Goal: Information Seeking & Learning: Learn about a topic

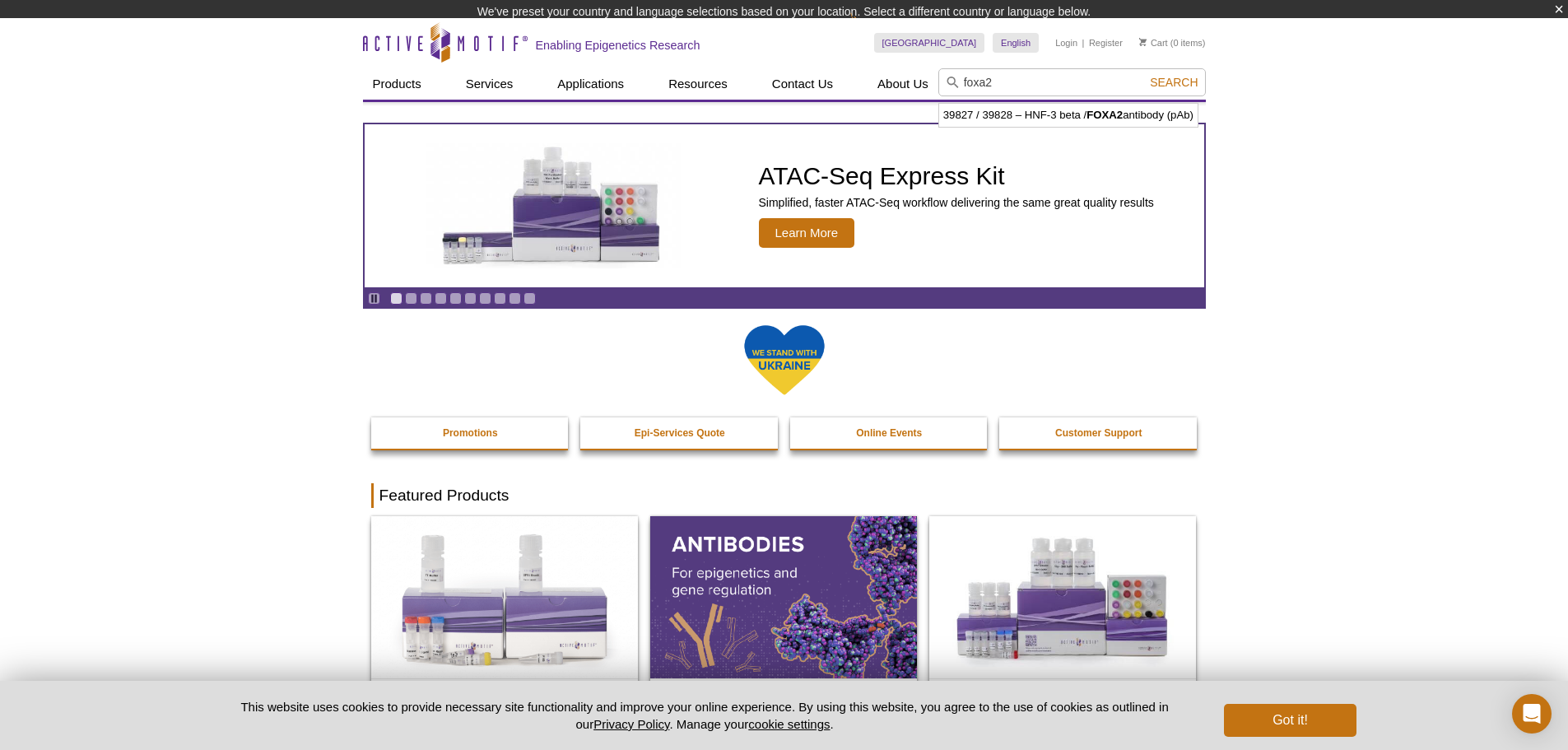
type input "foxa2"
click at [1174, 88] on div "foxa2 Search" at bounding box center [1073, 83] width 268 height 31
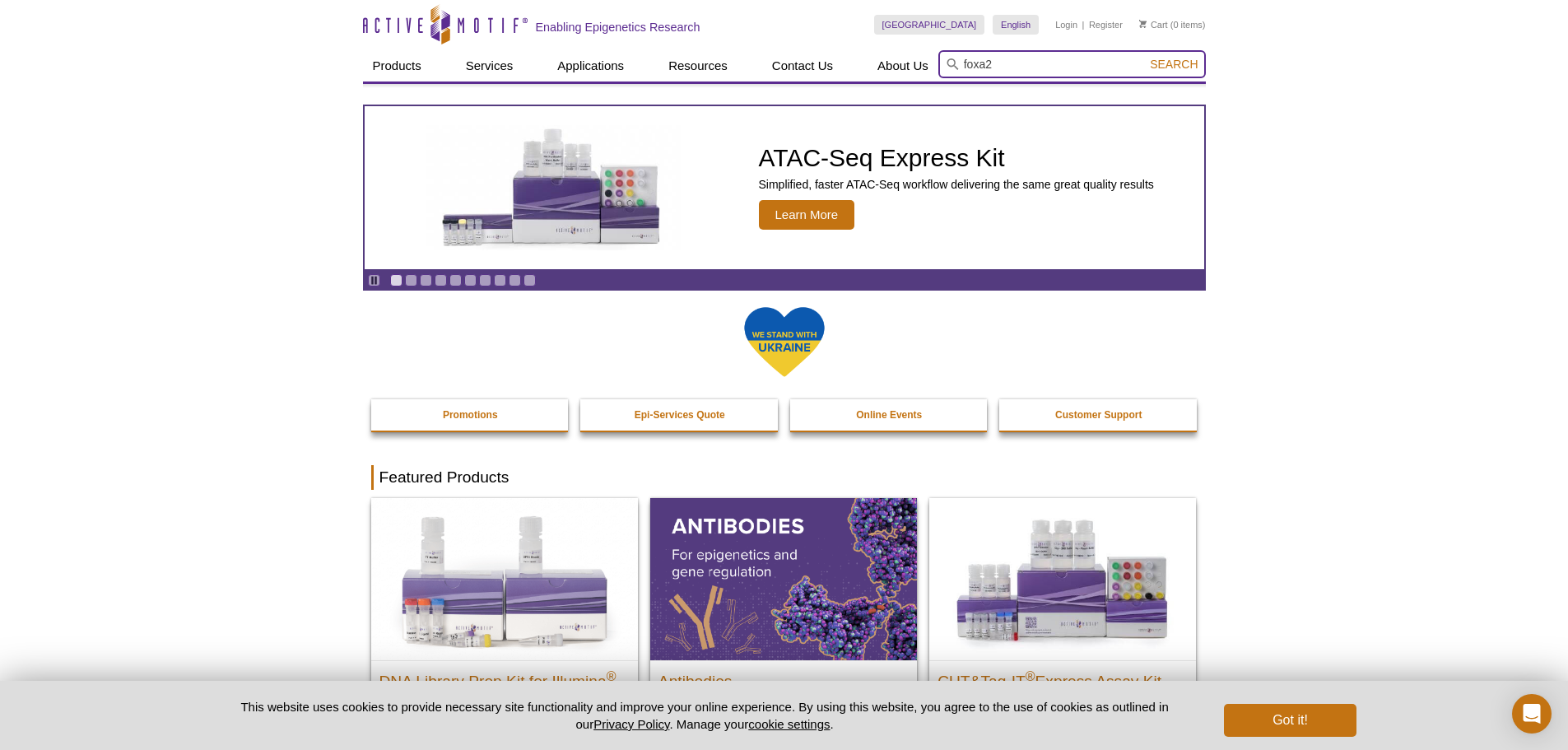
click at [1181, 55] on input "foxa2" at bounding box center [1073, 64] width 268 height 28
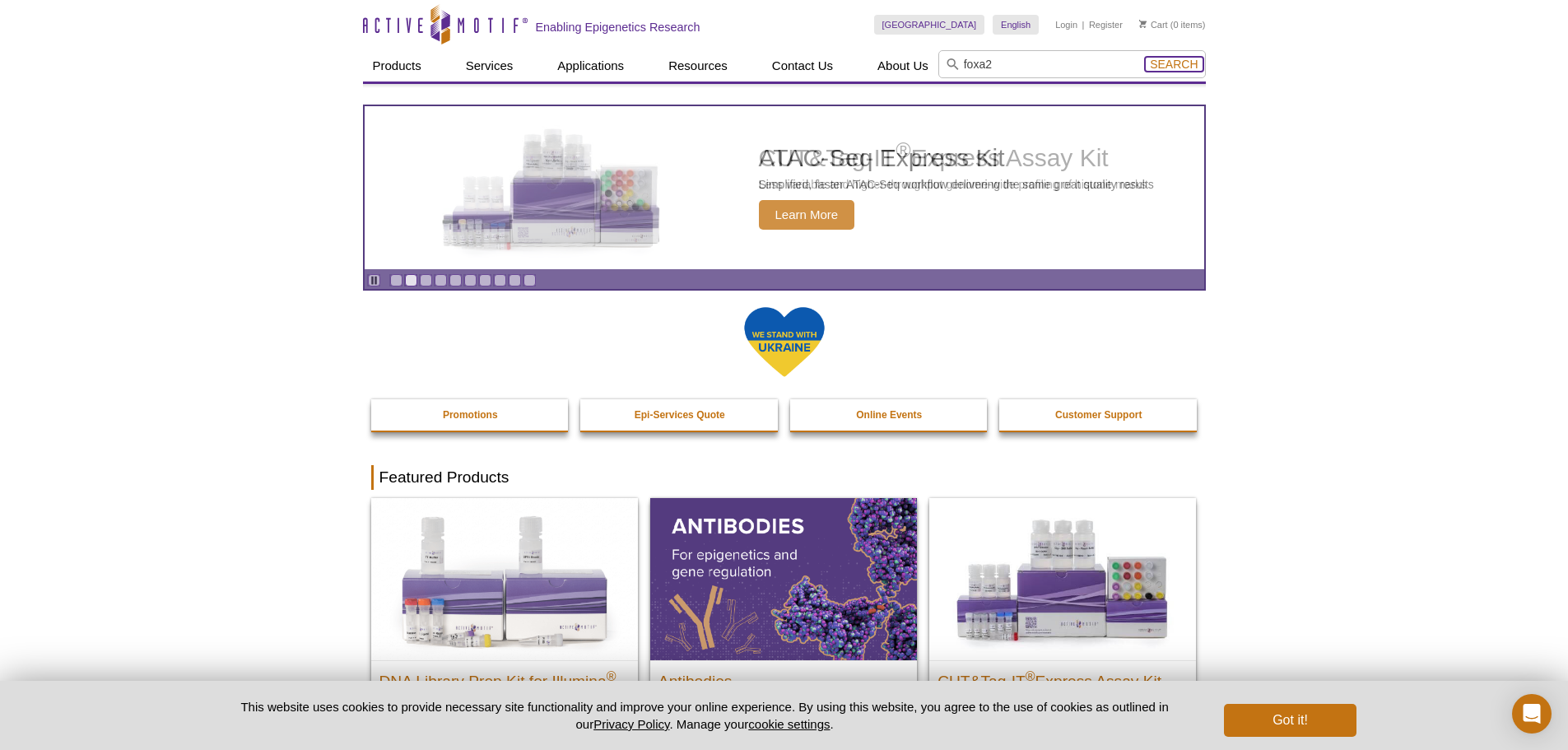
click at [1184, 63] on span "Search" at bounding box center [1174, 64] width 48 height 13
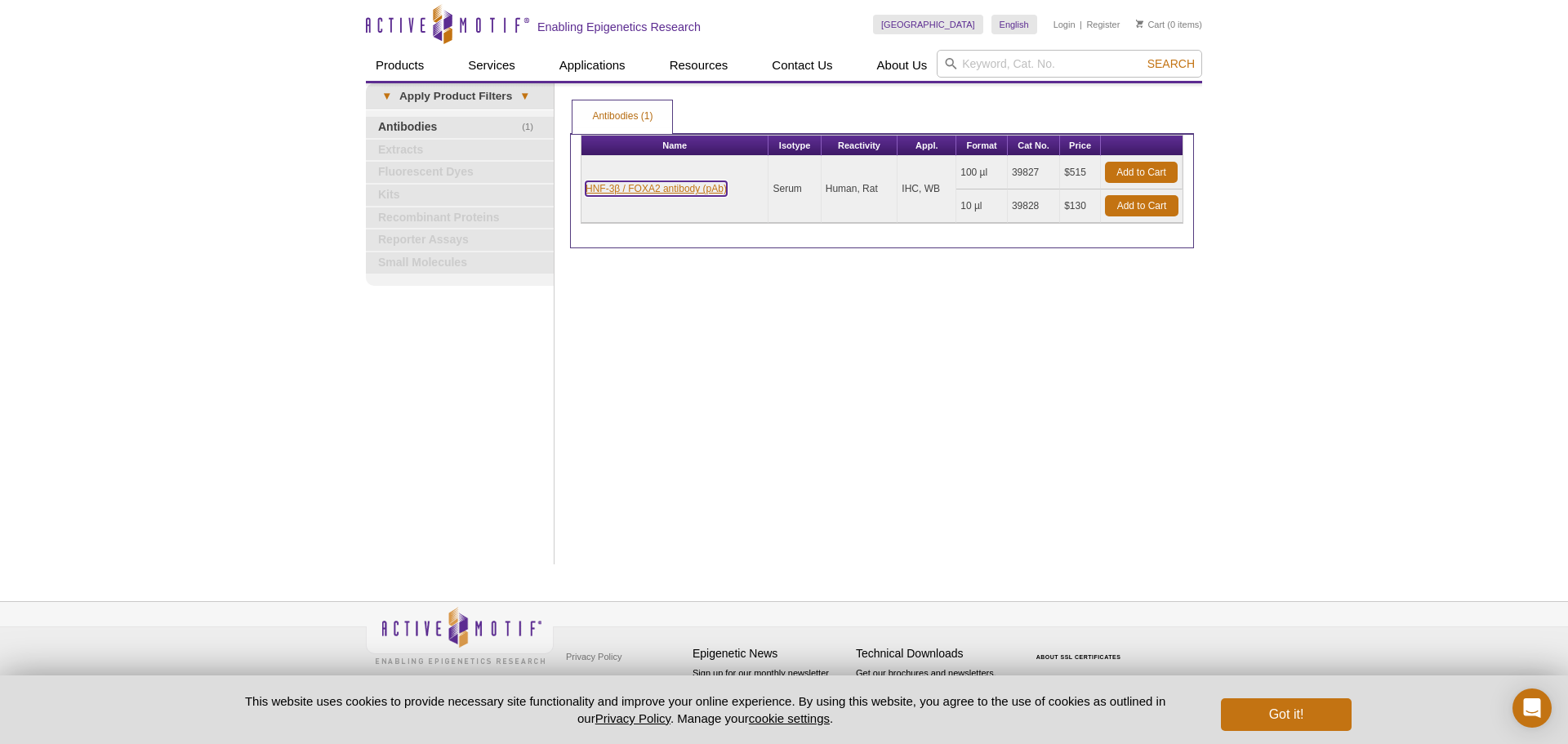
click at [660, 187] on link "HNF-3β / FOXA2 antibody (pAb)" at bounding box center [656, 188] width 142 height 15
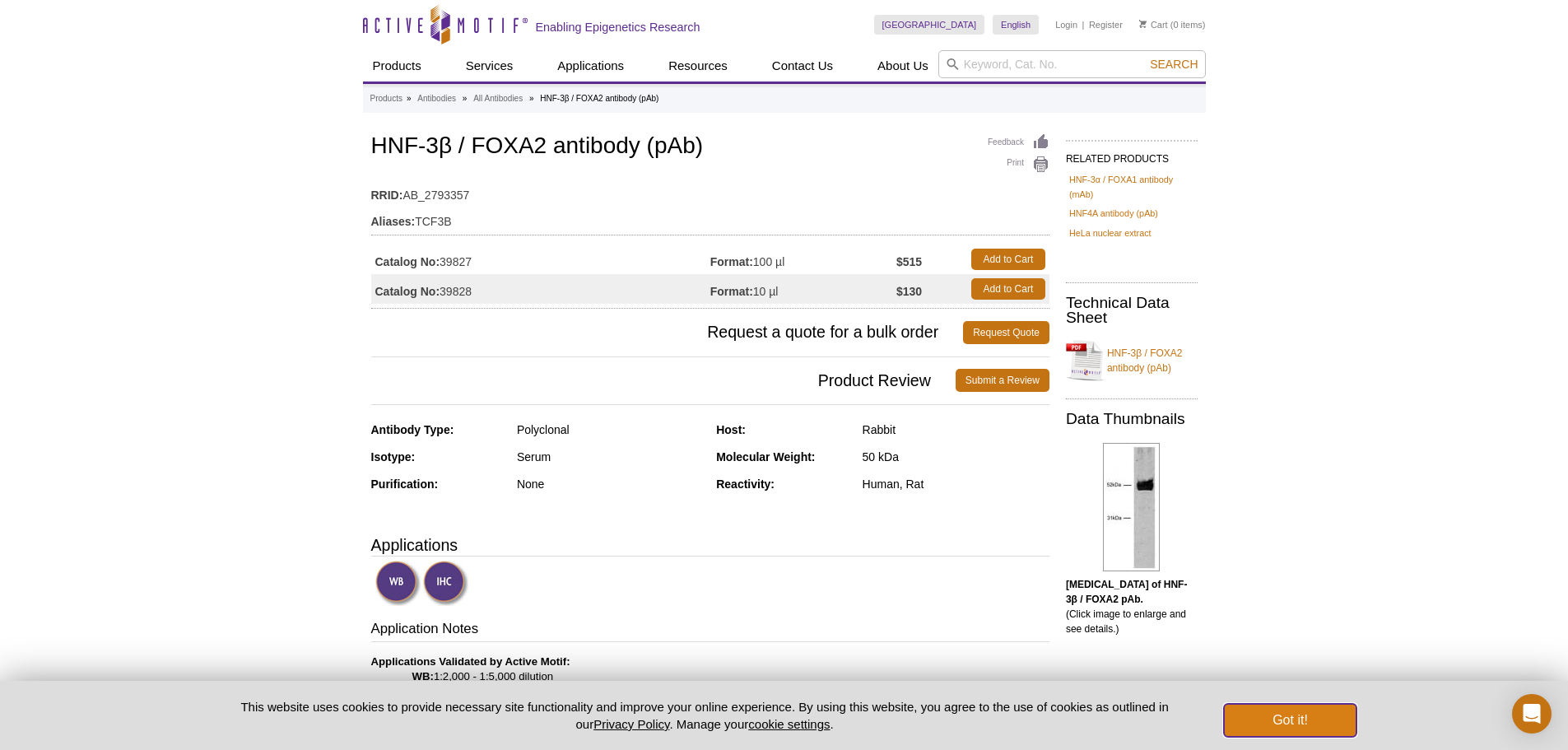
click at [1294, 720] on button "Got it!" at bounding box center [1290, 720] width 132 height 33
